Goal: Task Accomplishment & Management: Manage account settings

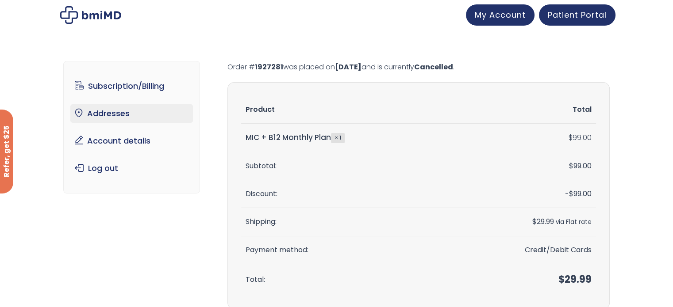
click at [130, 113] on link "Addresses" at bounding box center [131, 113] width 123 height 19
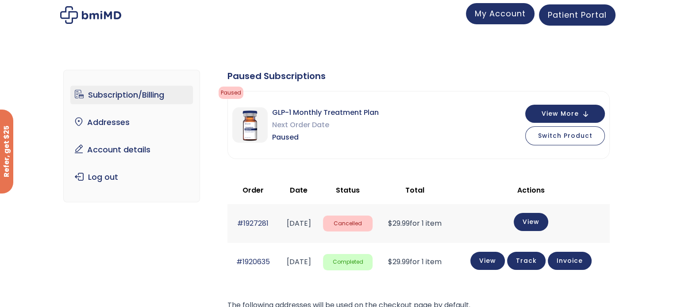
click at [502, 19] on span "My Account" at bounding box center [500, 13] width 51 height 11
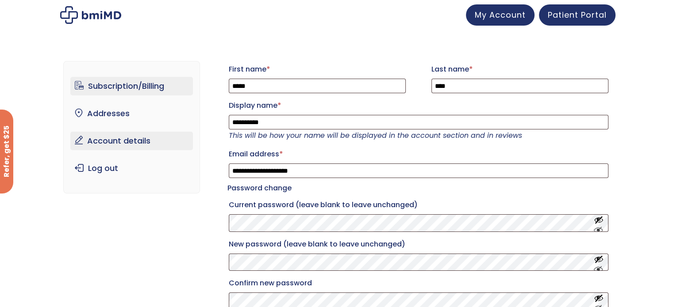
click at [143, 87] on link "Subscription/Billing" at bounding box center [131, 86] width 123 height 19
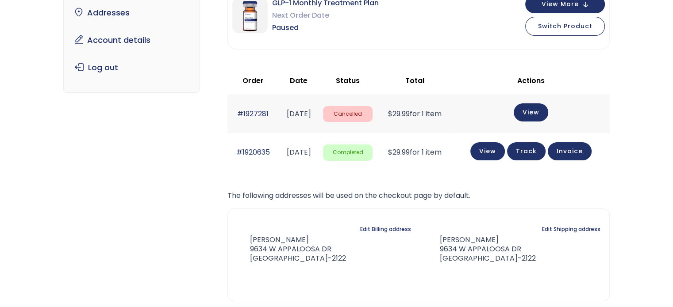
scroll to position [110, 0]
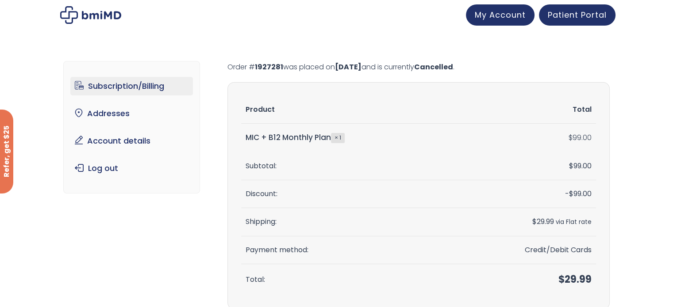
drag, startPoint x: 107, startPoint y: 87, endPoint x: 104, endPoint y: 83, distance: 5.3
click at [107, 87] on link "Subscription/Billing" at bounding box center [131, 86] width 123 height 19
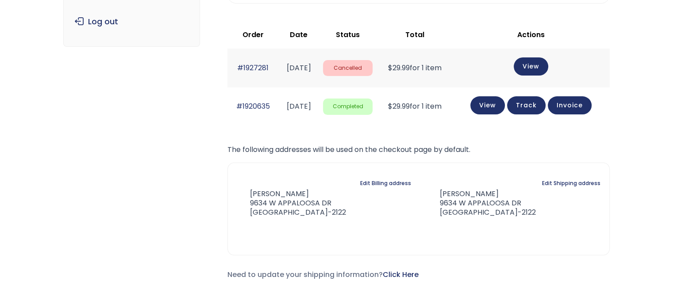
scroll to position [156, 0]
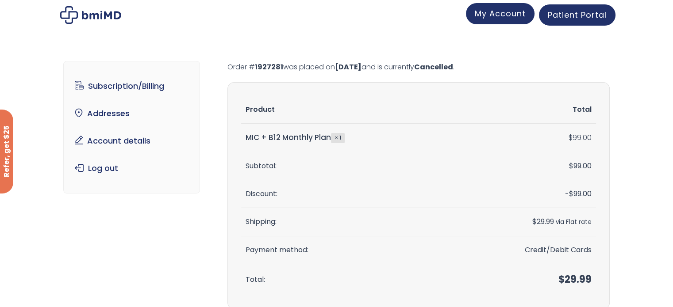
click at [495, 17] on span "My Account" at bounding box center [500, 13] width 51 height 11
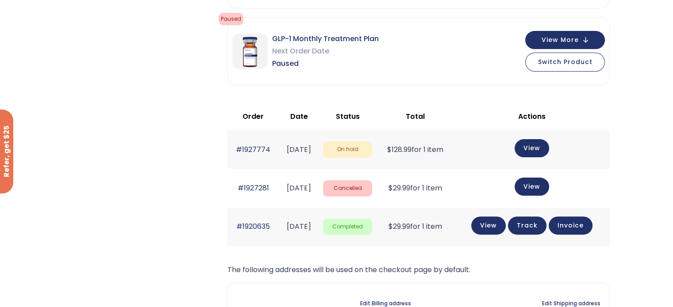
scroll to position [225, 0]
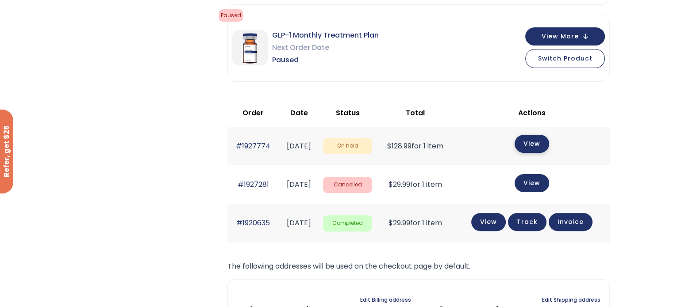
click at [543, 149] on link "View" at bounding box center [531, 144] width 35 height 18
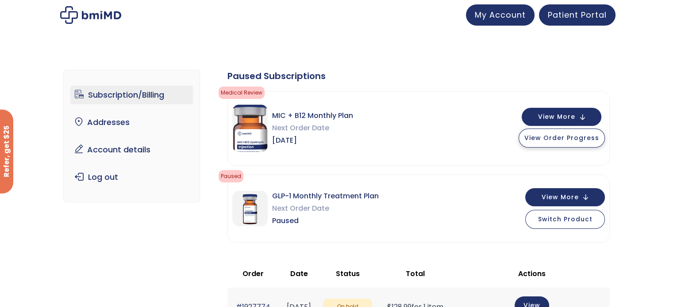
click at [556, 138] on span "View Order Progress" at bounding box center [561, 138] width 75 height 9
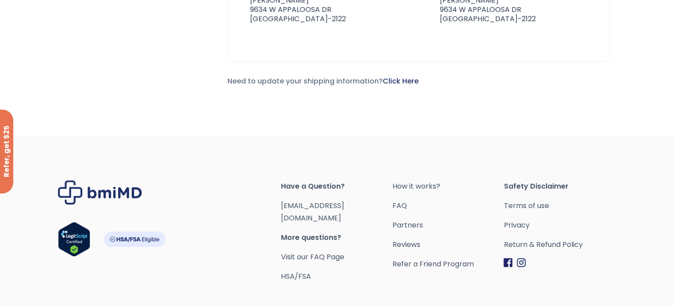
scroll to position [487, 0]
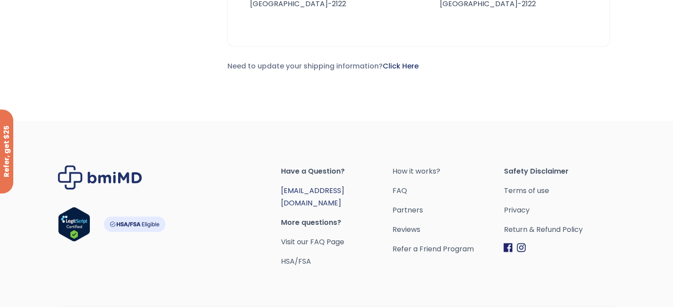
click at [301, 187] on link "[EMAIL_ADDRESS][DOMAIN_NAME]" at bounding box center [312, 197] width 63 height 23
click at [313, 188] on link "[EMAIL_ADDRESS][DOMAIN_NAME]" at bounding box center [312, 197] width 63 height 23
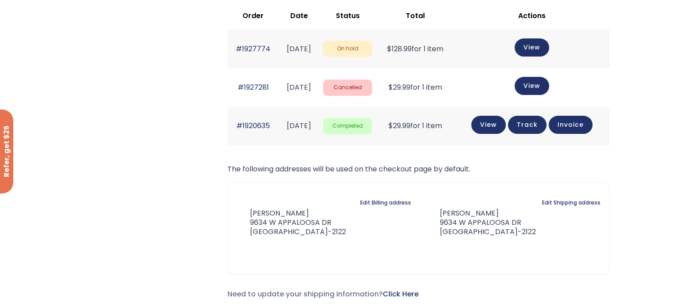
scroll to position [295, 0]
